Goal: Find specific page/section: Find specific page/section

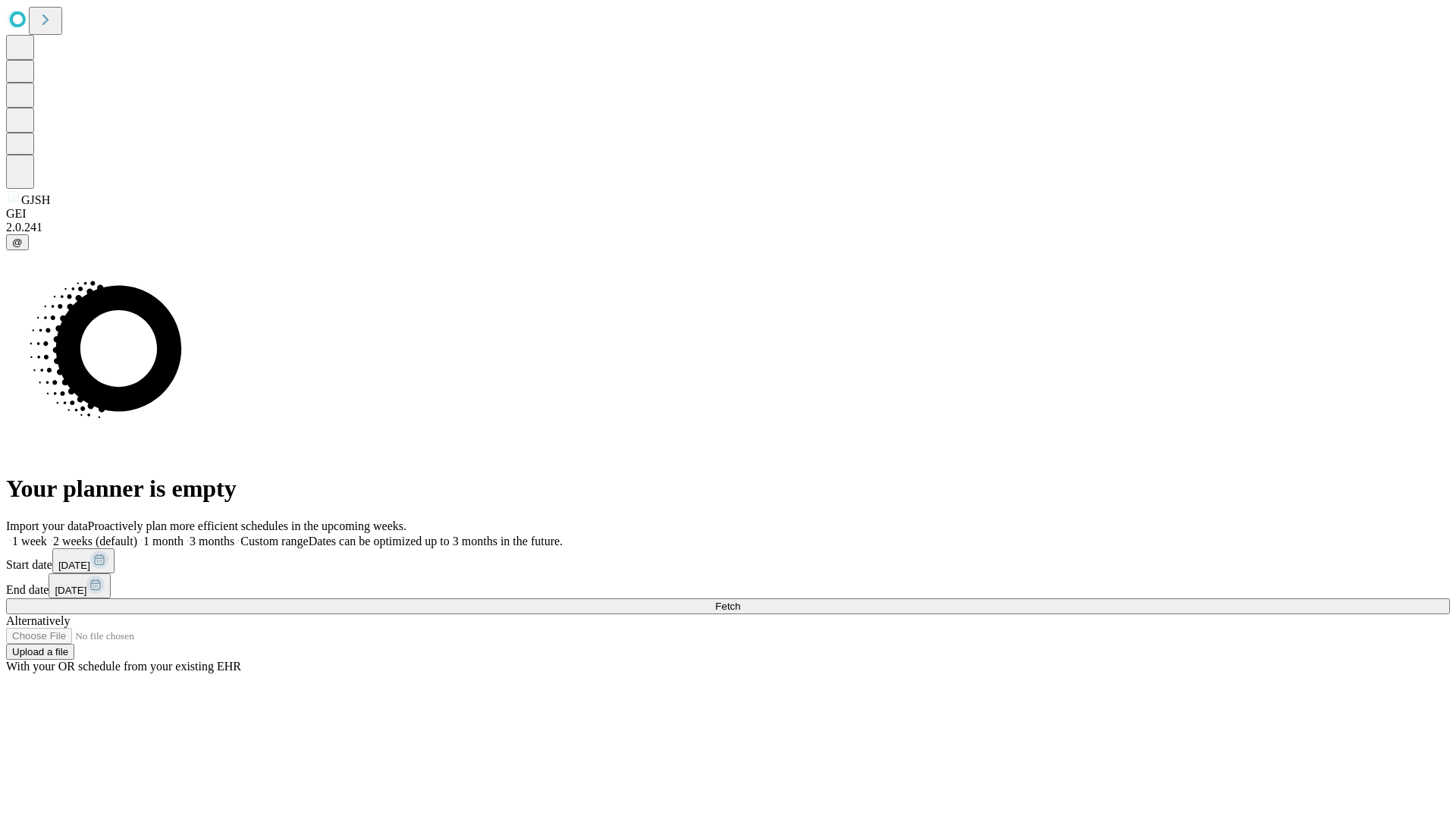
click at [741, 600] on span "Fetch" at bounding box center [728, 606] width 25 height 11
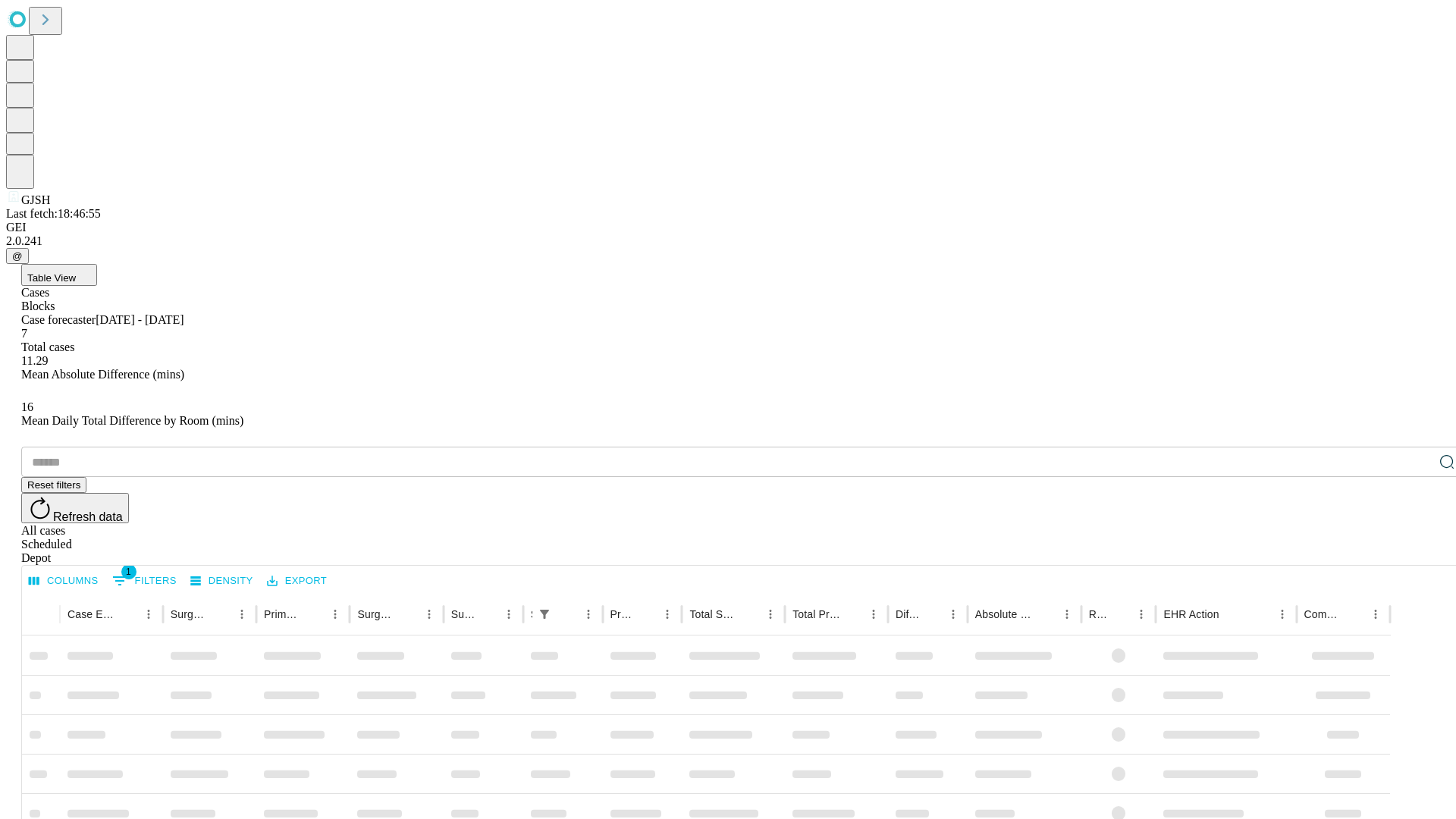
click at [76, 272] on span "Table View" at bounding box center [51, 278] width 48 height 11
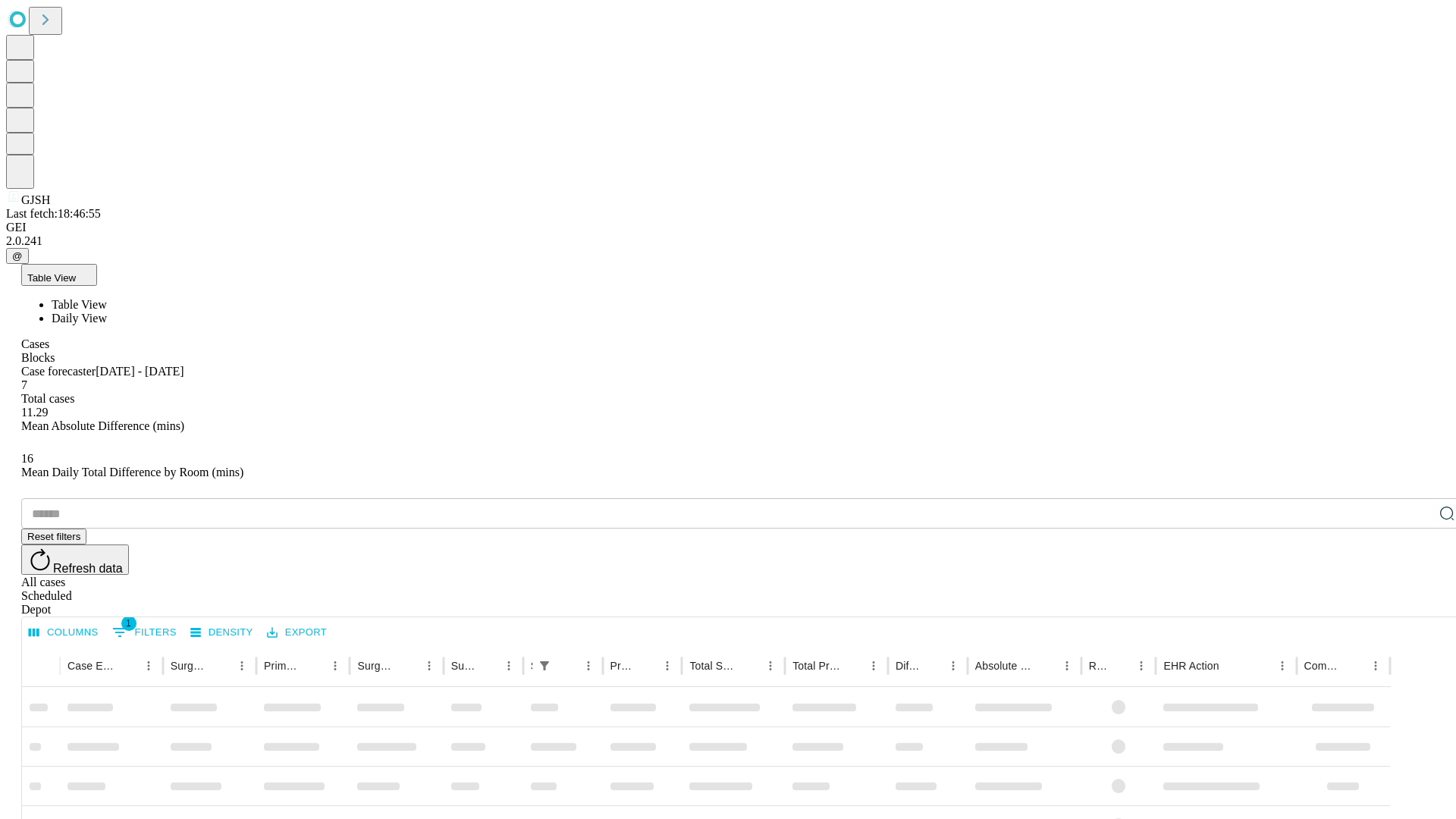
click at [107, 311] on span "Daily View" at bounding box center [80, 318] width 56 height 13
